Goal: Find specific page/section: Find specific page/section

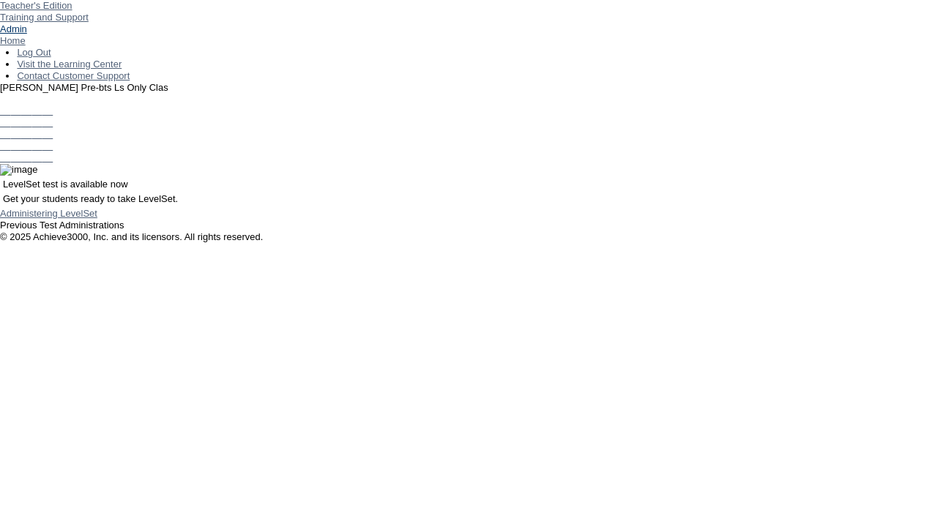
click at [27, 34] on link "Admin" at bounding box center [13, 28] width 27 height 11
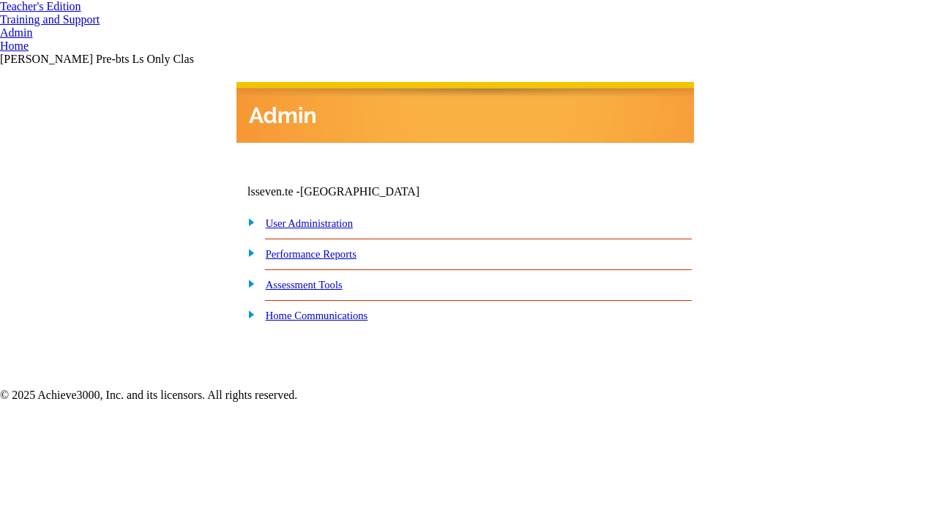
click at [0, 0] on link "student and teacher" at bounding box center [0, 0] width 0 height 0
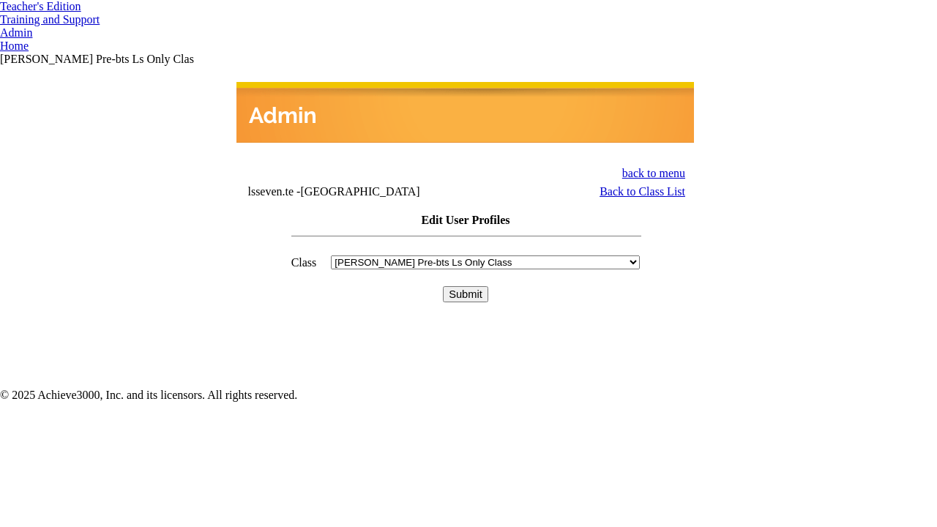
click at [466, 286] on input "Submit" at bounding box center [465, 294] width 45 height 16
